Goal: Task Accomplishment & Management: Manage account settings

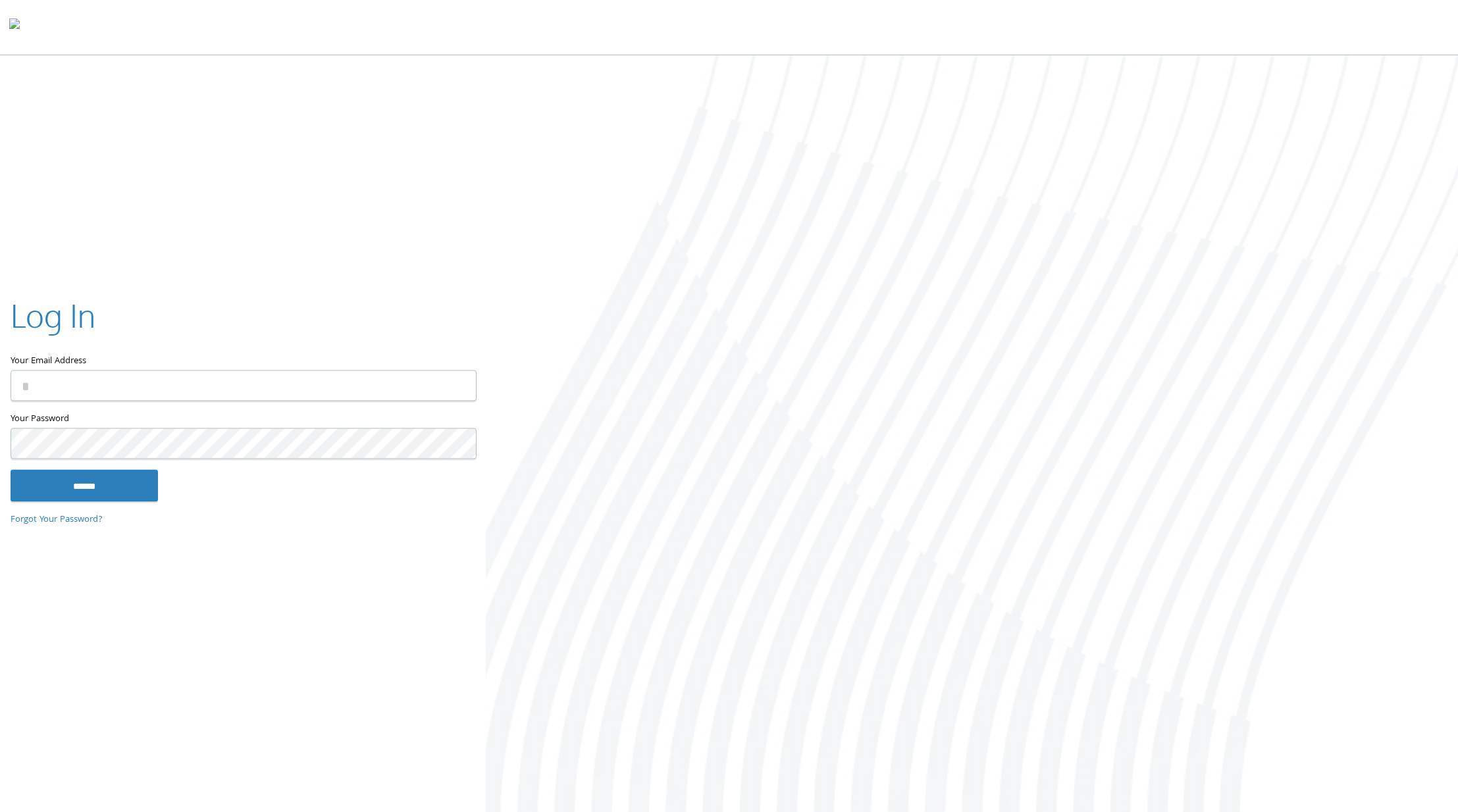
type input "**********"
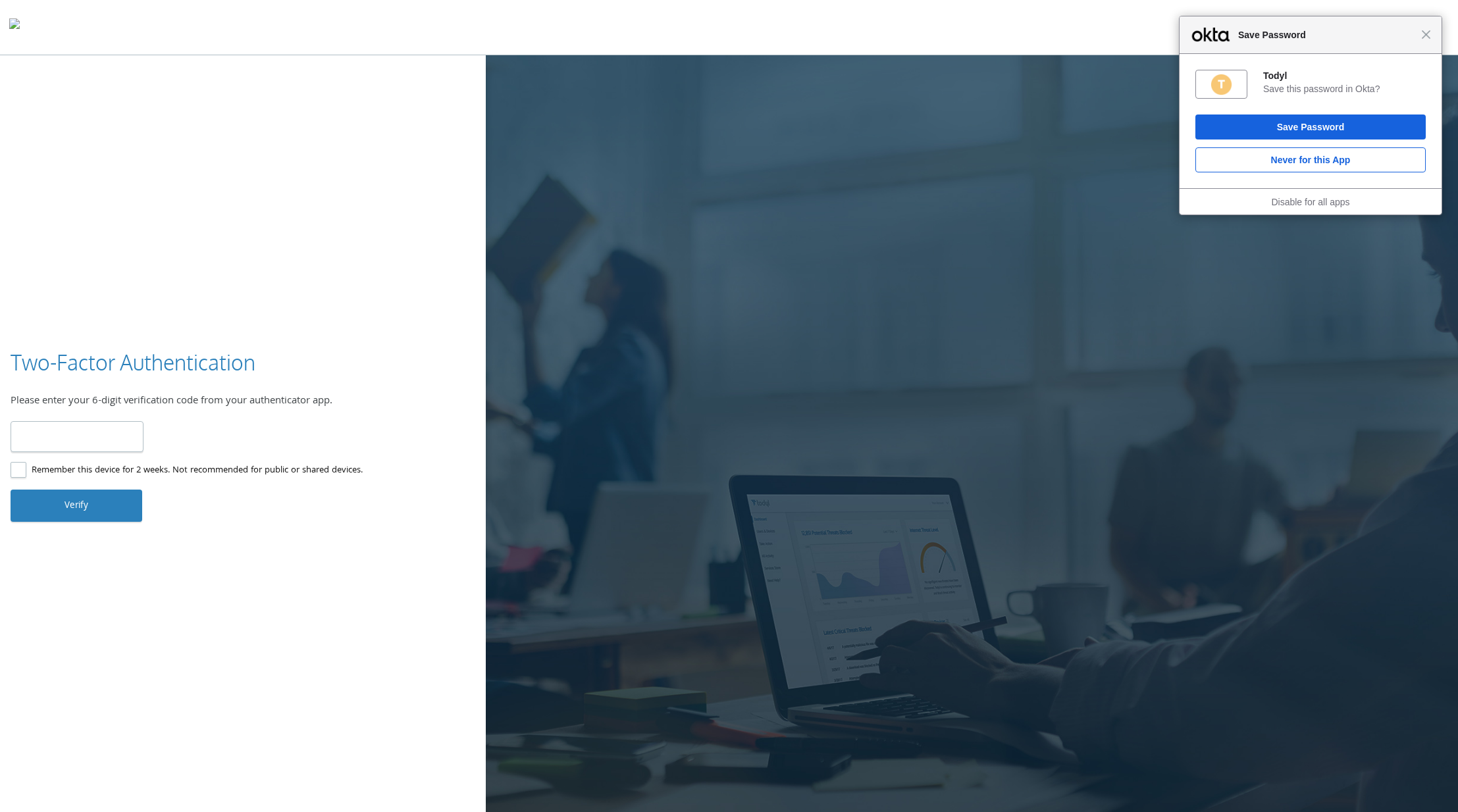
click at [110, 433] on input "number" at bounding box center [77, 436] width 133 height 31
type input "******"
